Goal: Check status: Check status

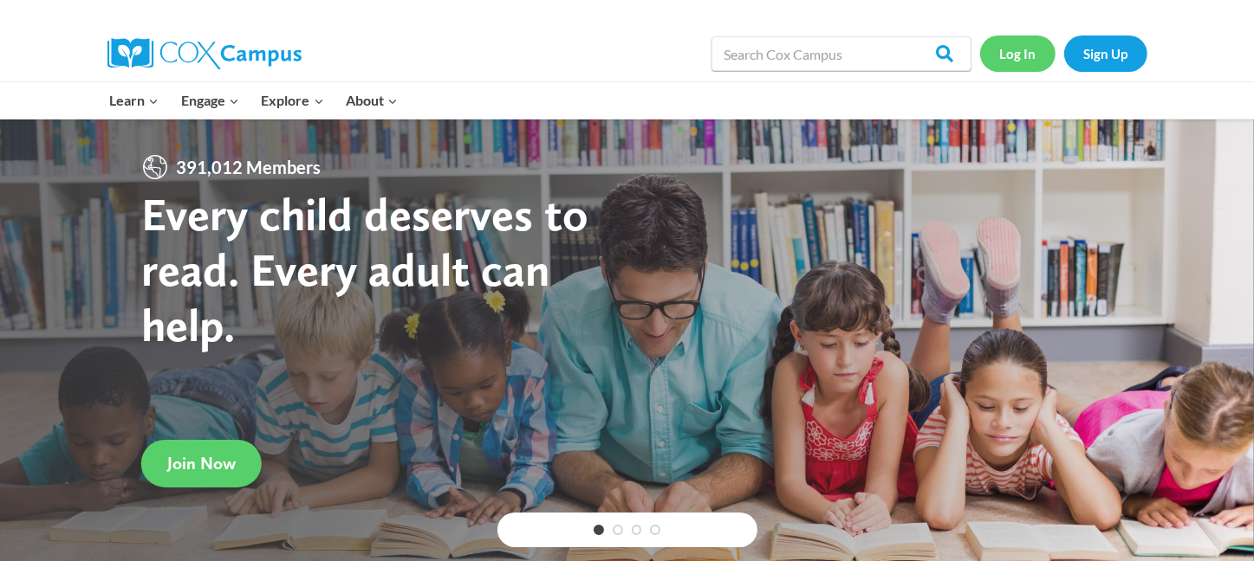
click at [1021, 55] on link "Log In" at bounding box center [1017, 54] width 75 height 36
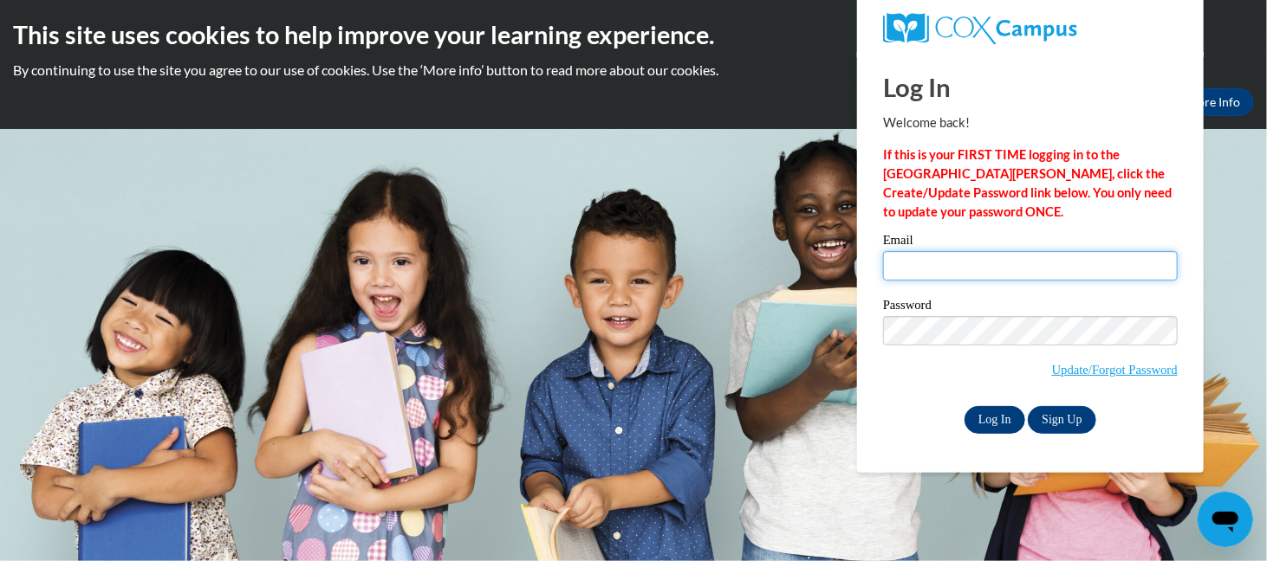
type input "ldusak@kusd.edu"
click at [982, 415] on input "Log In" at bounding box center [994, 420] width 61 height 28
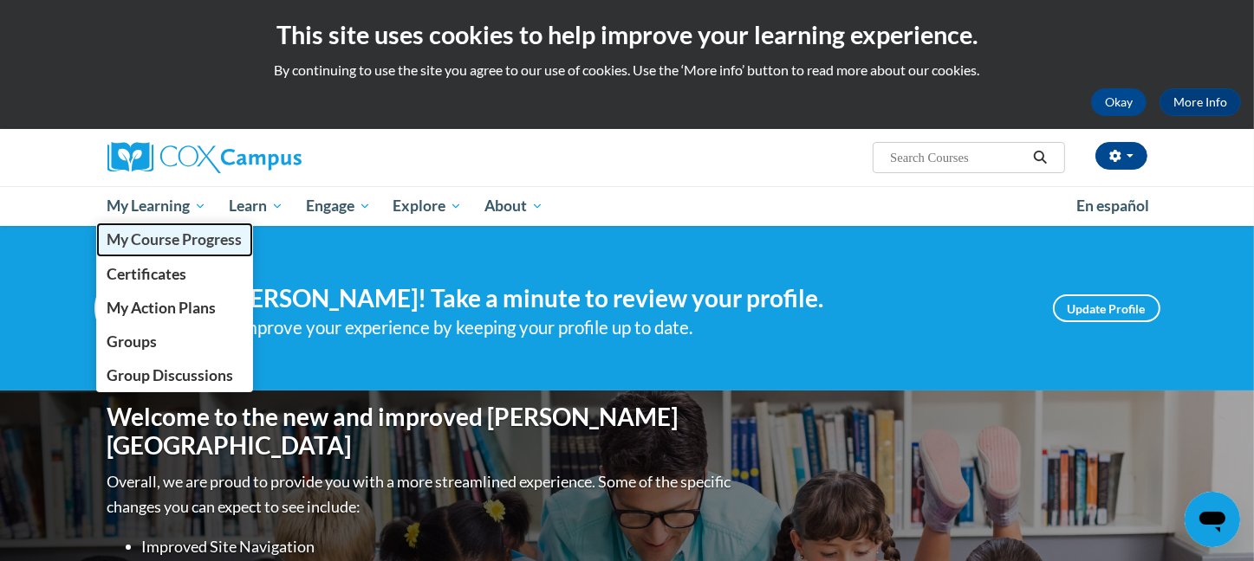
click at [170, 232] on span "My Course Progress" at bounding box center [174, 239] width 135 height 18
